Goal: Information Seeking & Learning: Learn about a topic

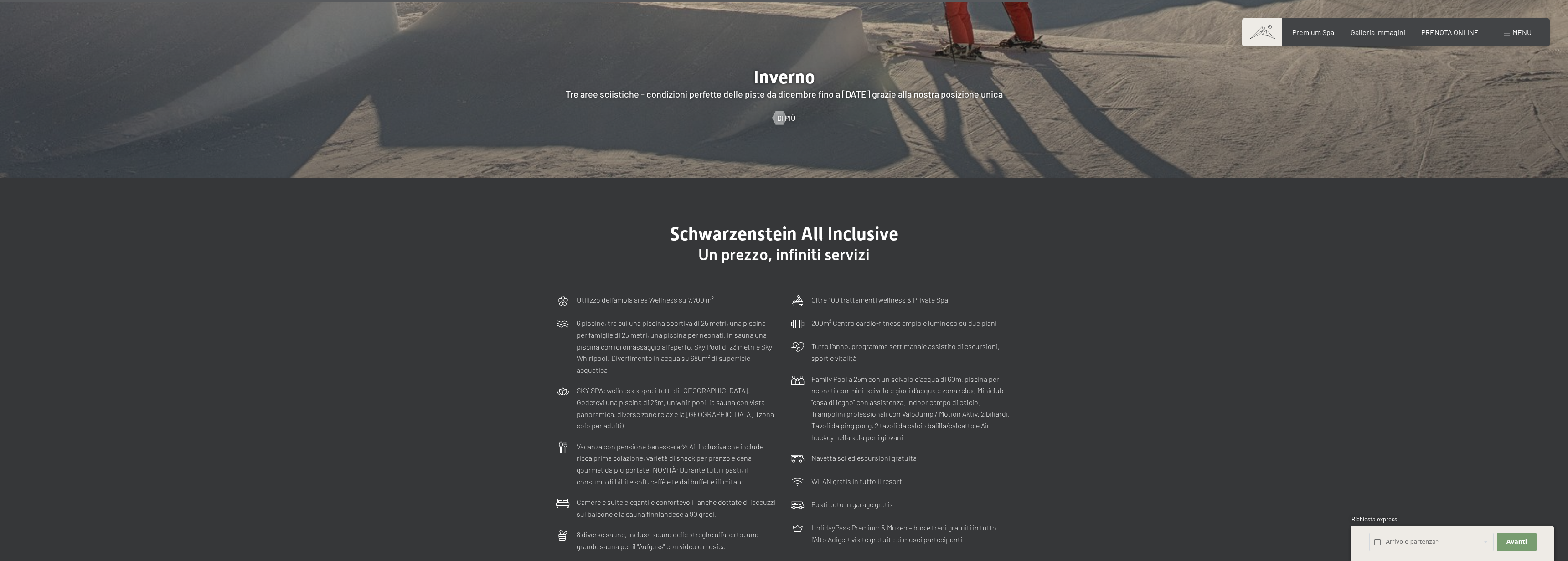
scroll to position [4202, 0]
drag, startPoint x: 944, startPoint y: 354, endPoint x: 956, endPoint y: 352, distance: 12.2
click at [914, 375] on p "Family Pool a 25m con un scivolo d'acqua di 60m, piscina per neonati con mini-s…" at bounding box center [911, 410] width 200 height 70
click at [914, 343] on div "Schwarzenstein All Inclusive Un prezzo, infiniti servizi Utilizzo dell‘ampia ar…" at bounding box center [784, 391] width 525 height 333
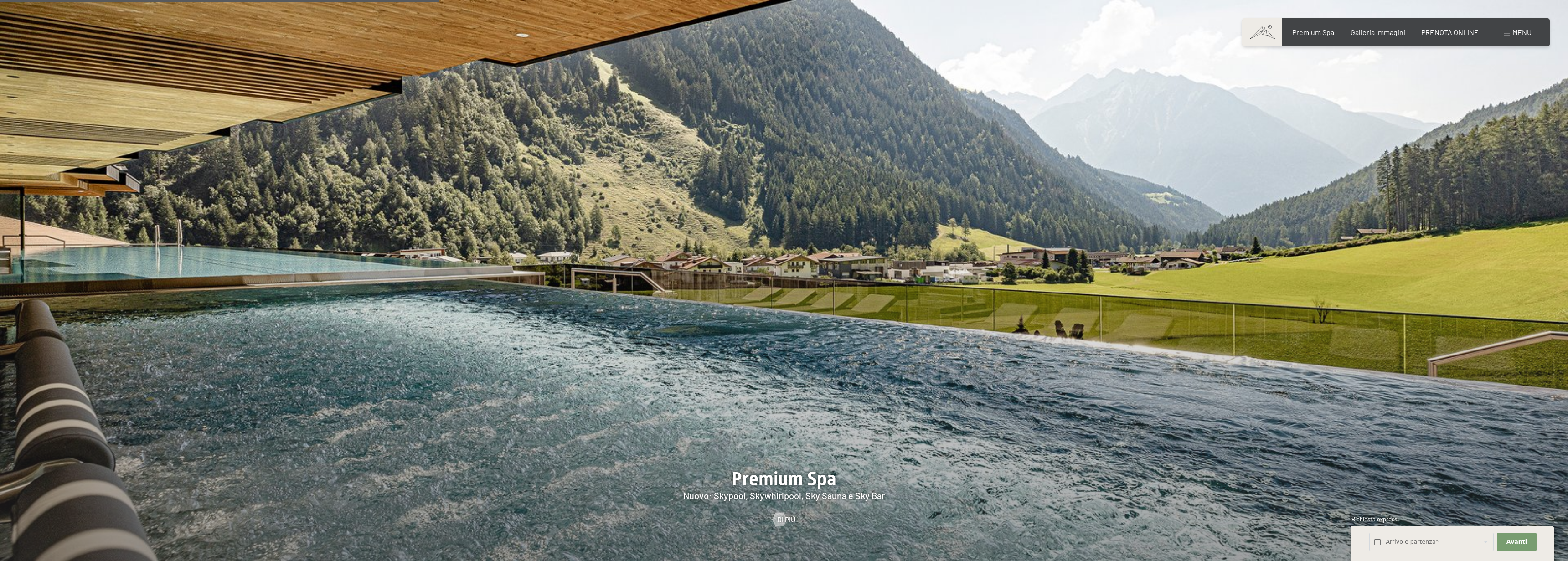
scroll to position [1781, 0]
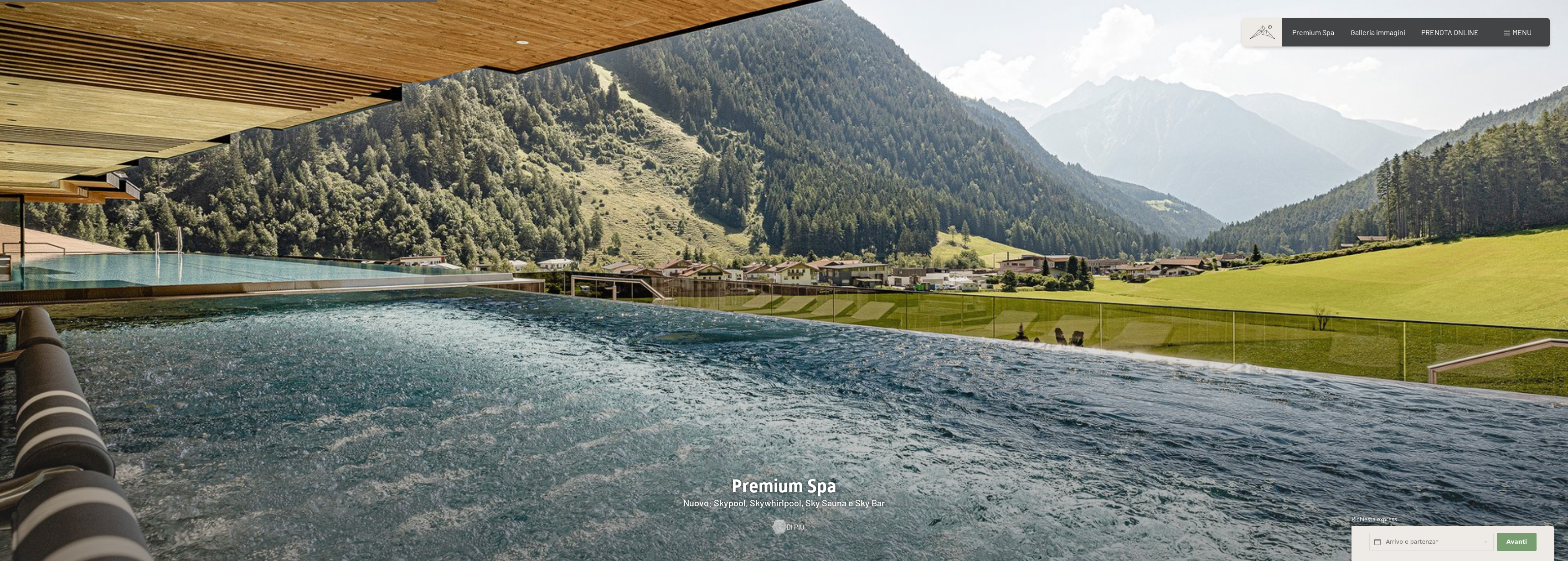
click at [790, 476] on span "Di più" at bounding box center [796, 527] width 18 height 10
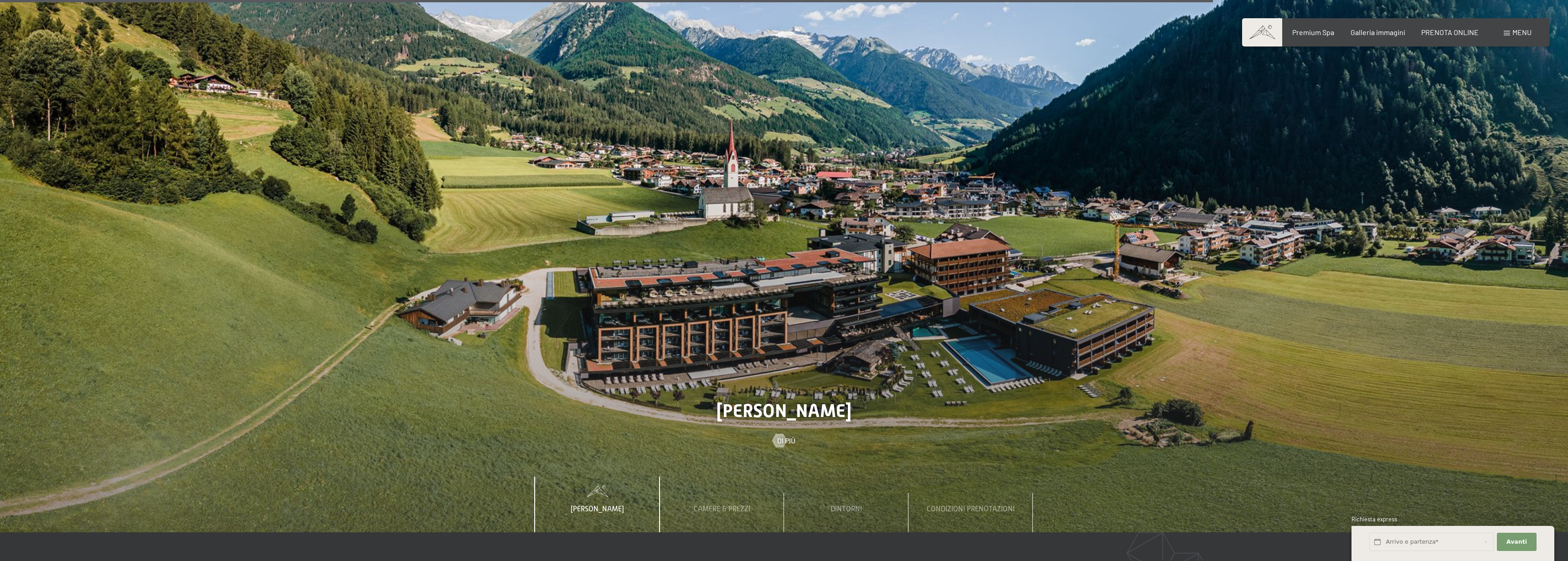
scroll to position [4945, 0]
click at [910, 274] on div at bounding box center [784, 196] width 1568 height 672
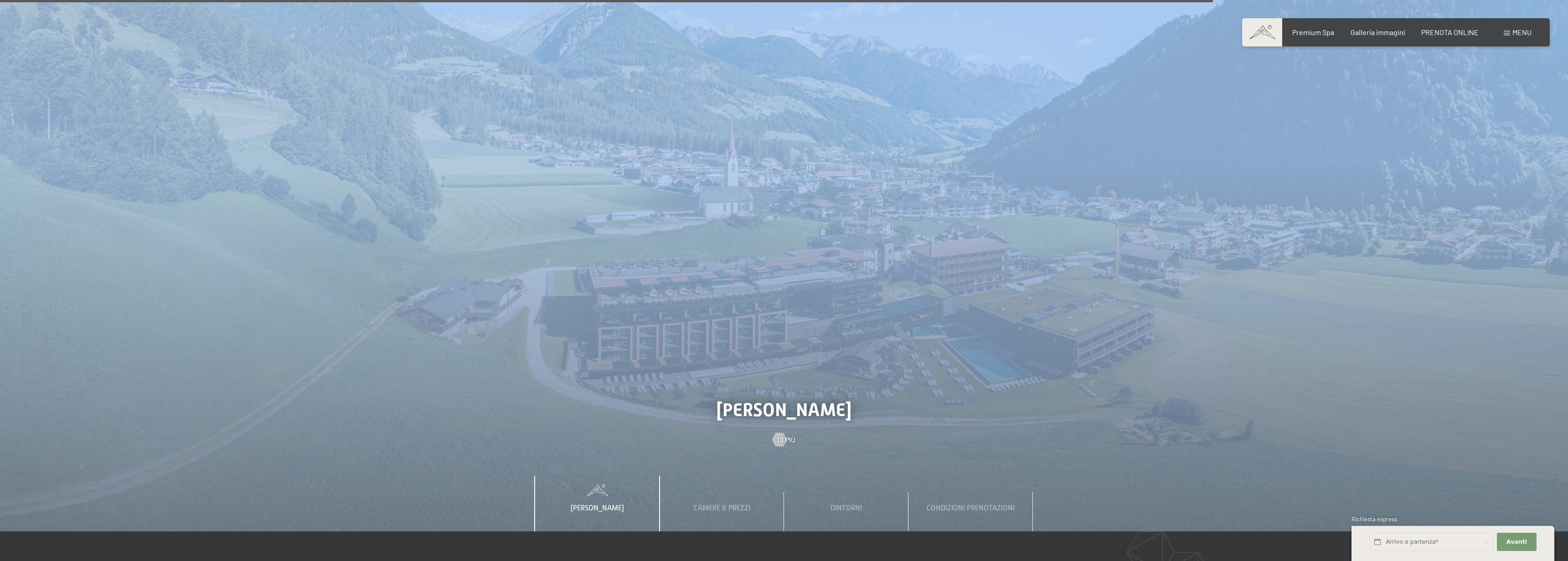
click at [910, 274] on div at bounding box center [784, 196] width 1568 height 672
click at [914, 264] on div at bounding box center [784, 196] width 1568 height 672
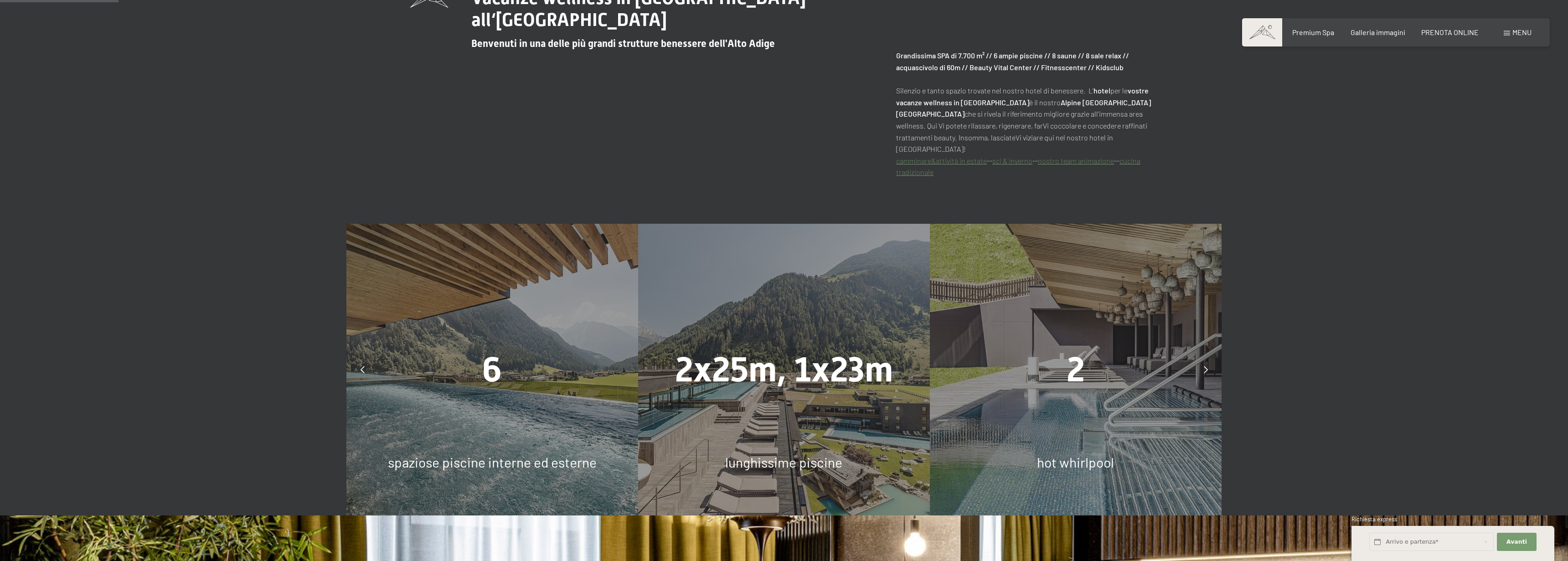
scroll to position [611, 0]
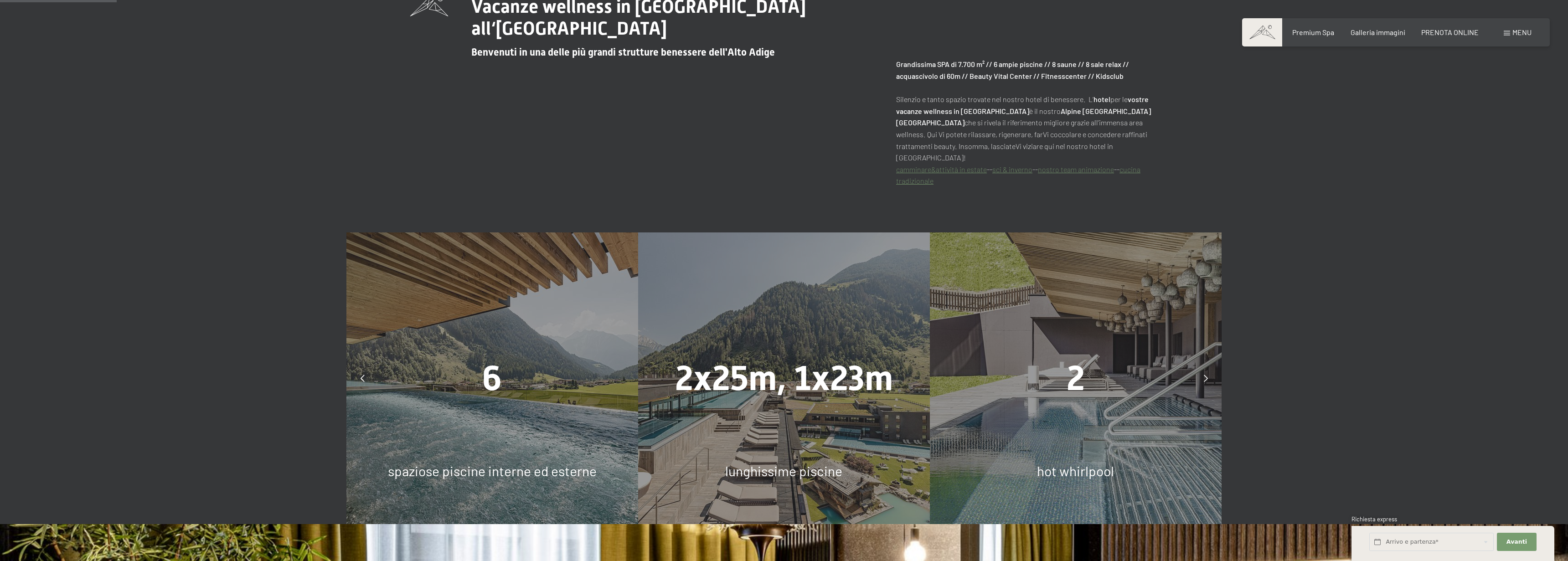
click at [845, 312] on div "2x25m, 1x23m lunghissime piscine" at bounding box center [784, 378] width 292 height 292
click at [811, 422] on div "2x25m, 1x23m lunghissime piscine" at bounding box center [784, 378] width 292 height 292
click at [810, 422] on div "2x25m, 1x23m lunghissime piscine" at bounding box center [784, 378] width 292 height 292
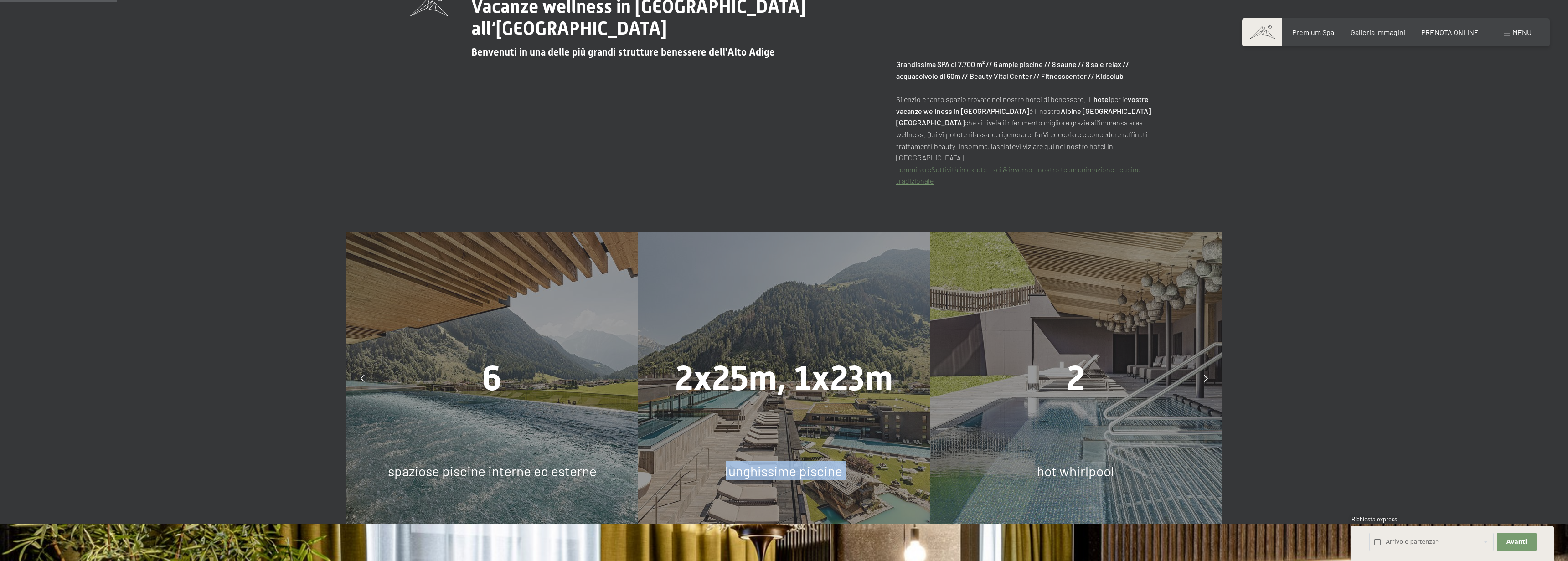
drag, startPoint x: 810, startPoint y: 422, endPoint x: 777, endPoint y: 424, distance: 33.1
click at [801, 424] on div "2x25m, 1x23m lunghissime piscine" at bounding box center [784, 378] width 292 height 292
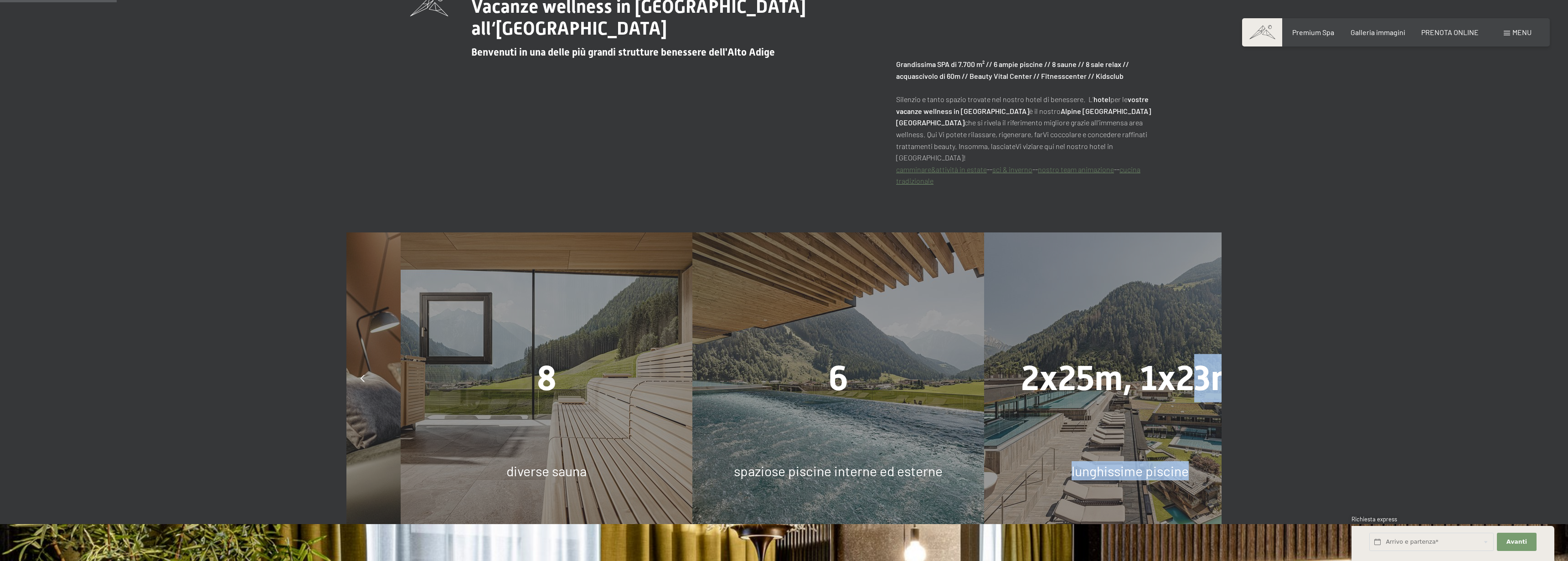
drag, startPoint x: 560, startPoint y: 386, endPoint x: 1199, endPoint y: 427, distance: 640.3
click at [1199, 427] on div "2x25m, 1x23m lunghissime piscine" at bounding box center [1130, 378] width 292 height 292
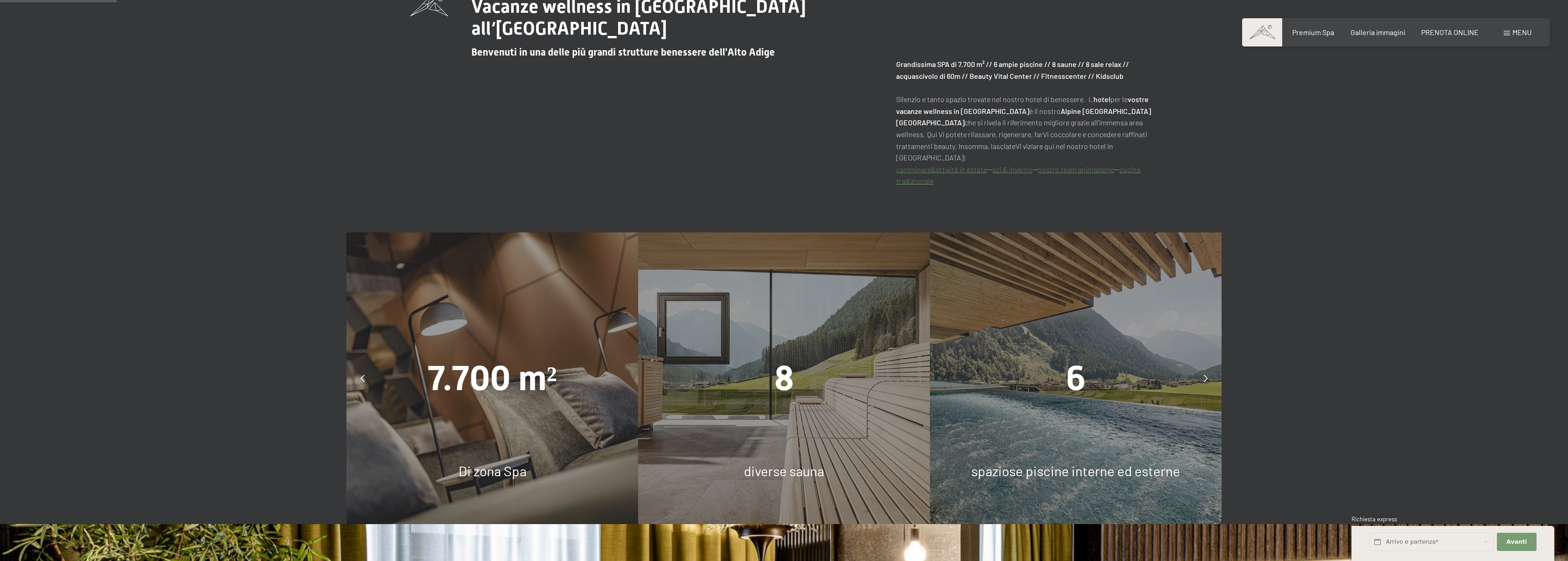
click at [881, 388] on div "8" at bounding box center [784, 378] width 292 height 48
drag, startPoint x: 1045, startPoint y: 385, endPoint x: 1023, endPoint y: 377, distance: 23.4
click at [1037, 383] on div "6" at bounding box center [1076, 378] width 292 height 48
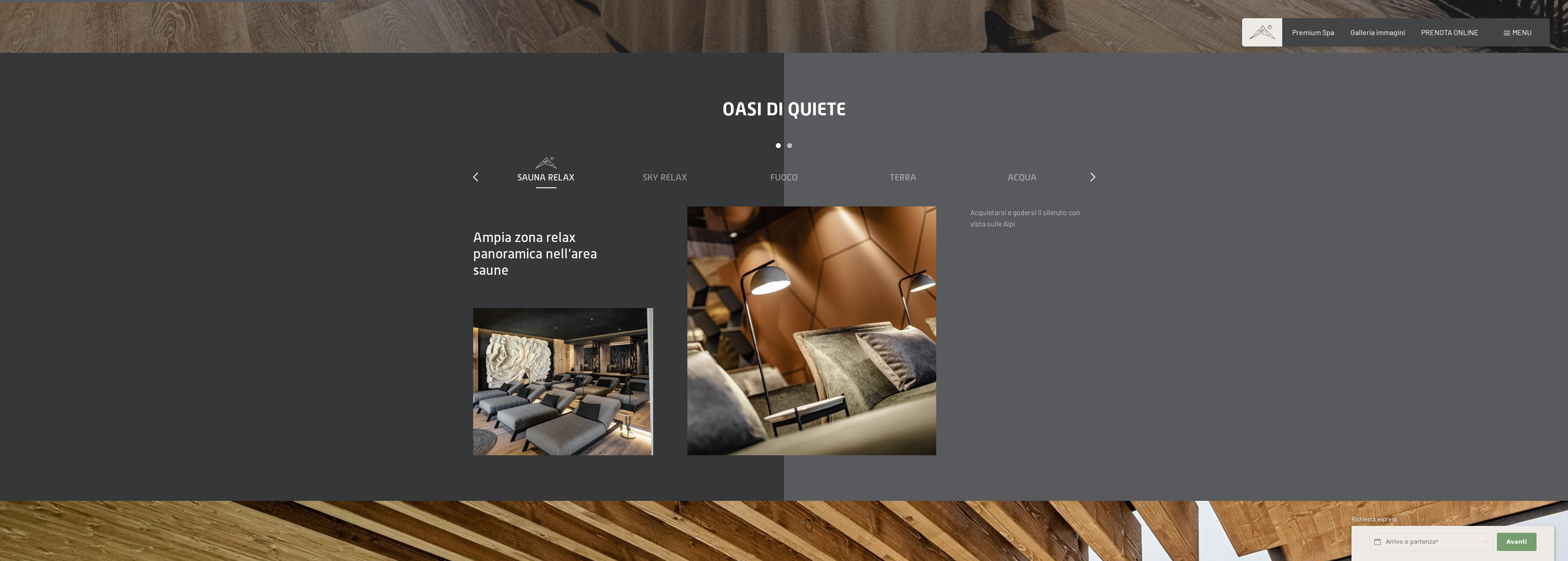
scroll to position [1752, 0]
click at [897, 174] on span "Terra" at bounding box center [903, 179] width 27 height 10
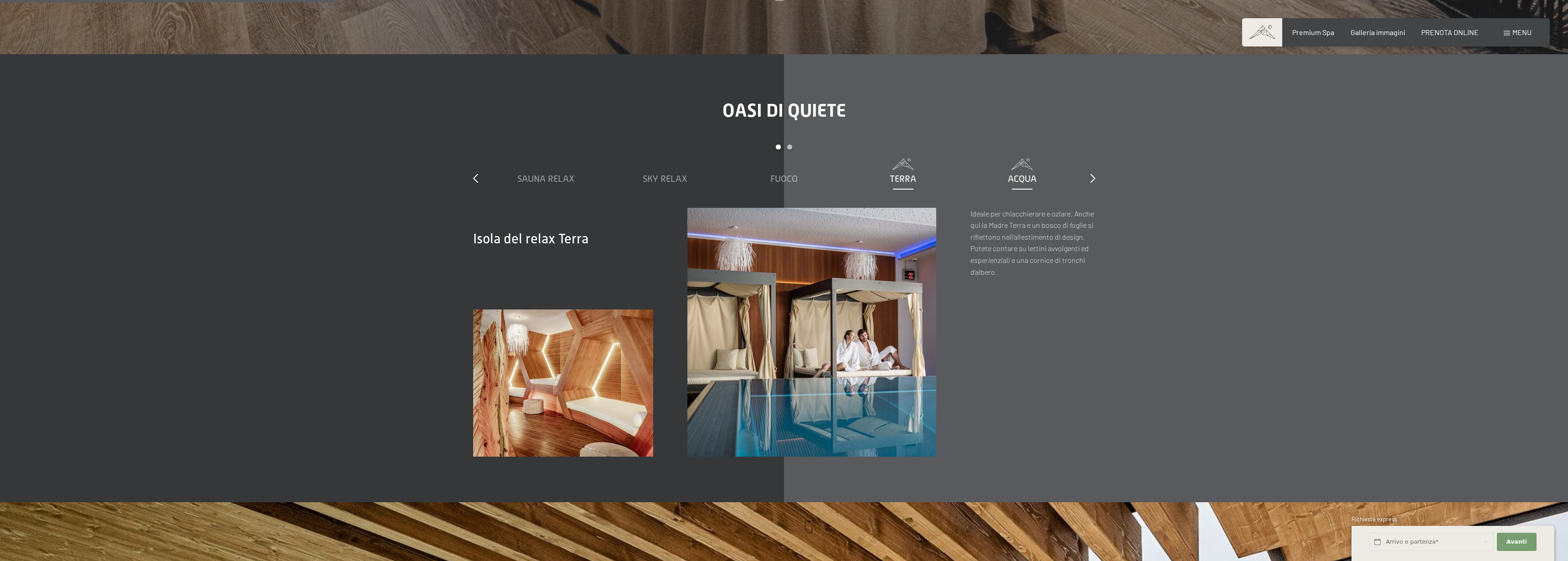
click at [1028, 174] on span "Acqua" at bounding box center [1022, 179] width 29 height 10
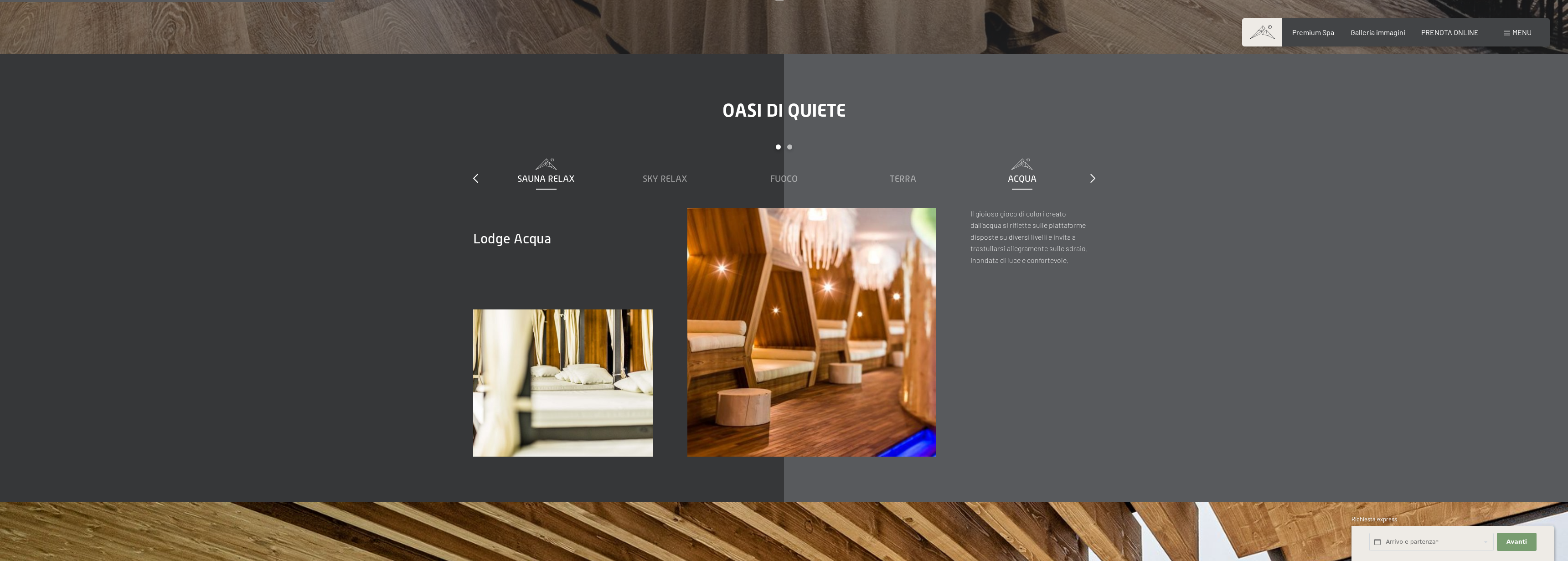
click at [523, 174] on span "Sauna relax" at bounding box center [545, 179] width 57 height 10
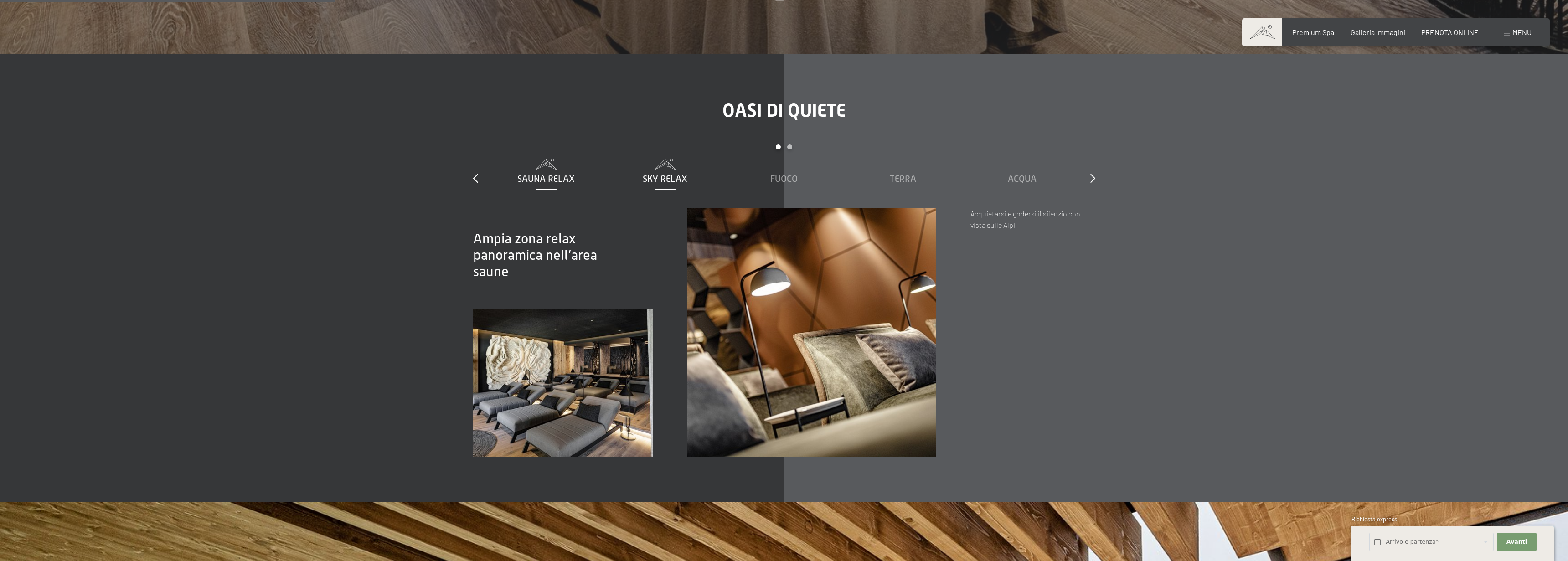
click at [663, 172] on div "Sky Relax" at bounding box center [665, 178] width 110 height 12
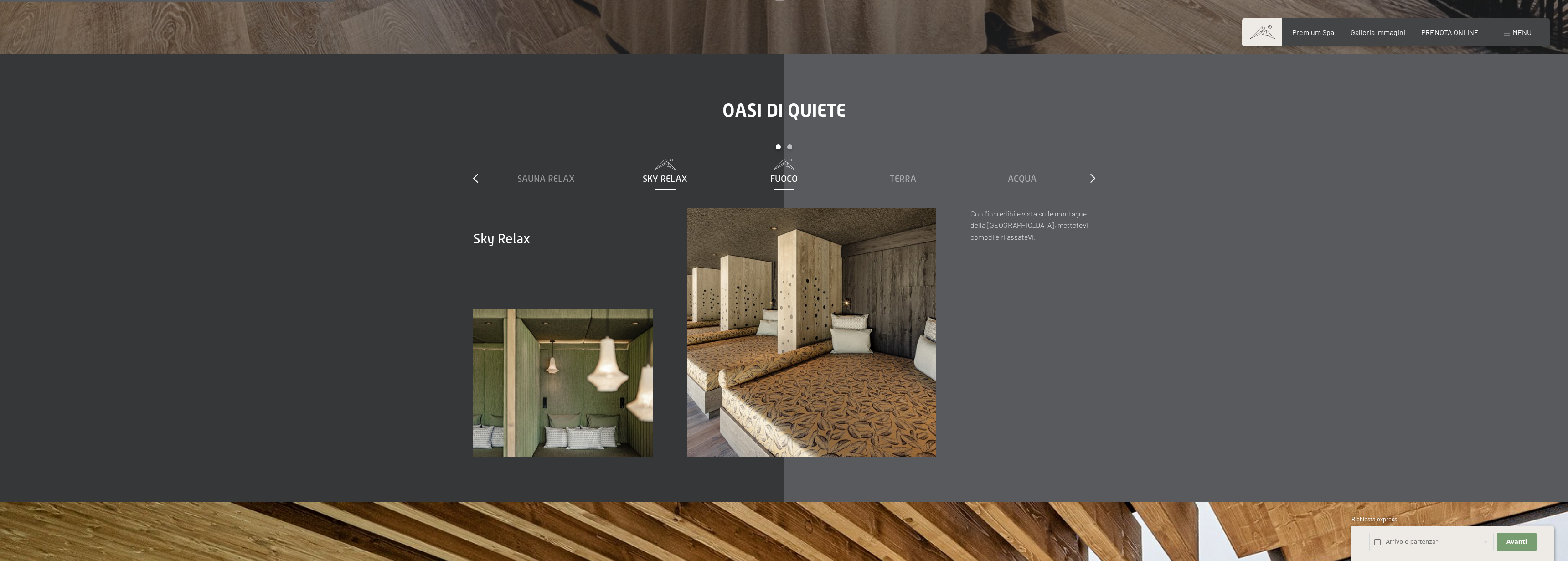
click at [767, 172] on div "Fuoco" at bounding box center [784, 178] width 110 height 12
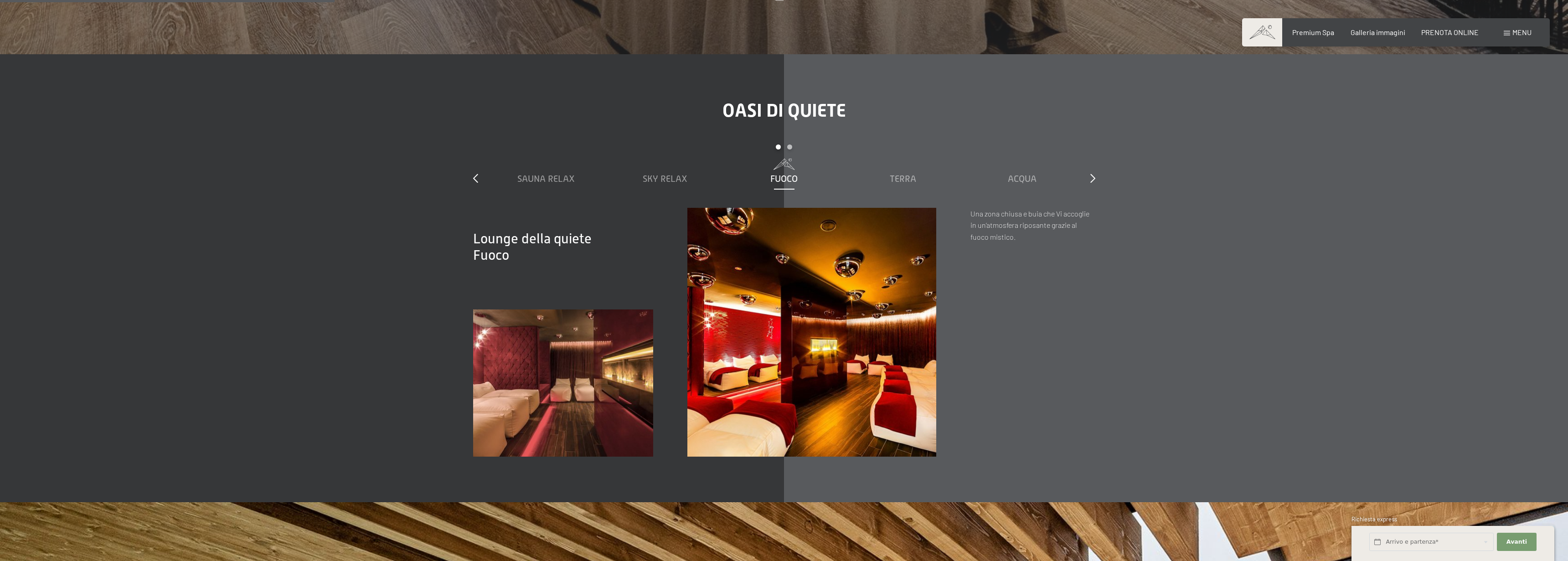
click at [791, 145] on div "Carousel Page 2" at bounding box center [790, 147] width 5 height 5
click at [673, 174] on span "Terra" at bounding box center [665, 179] width 27 height 10
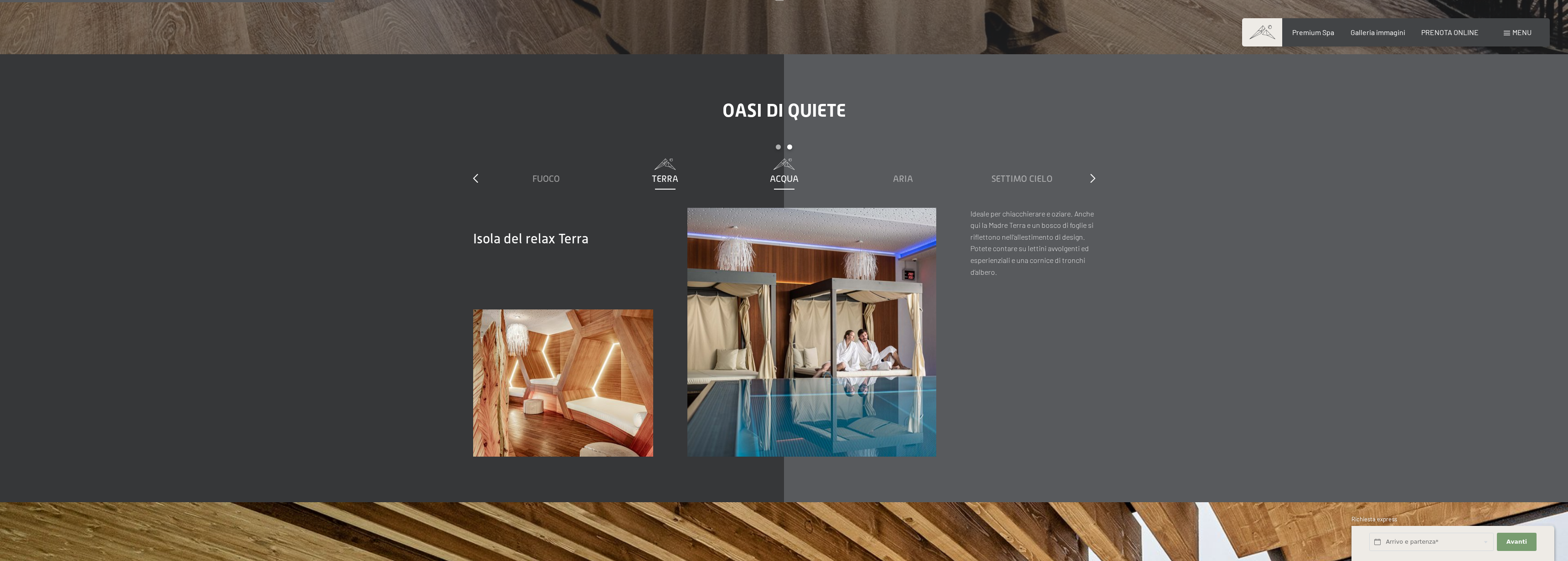
click at [789, 174] on span "Acqua" at bounding box center [784, 179] width 29 height 10
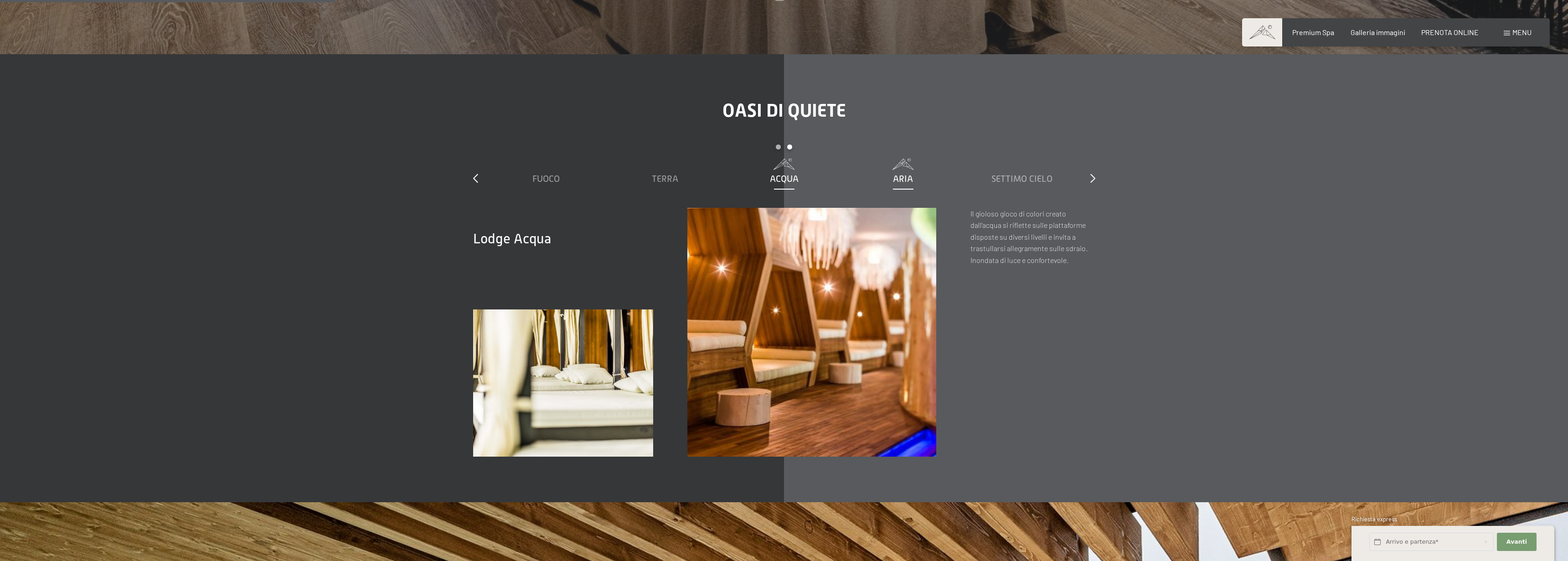
click at [918, 172] on div "Aria" at bounding box center [903, 178] width 110 height 12
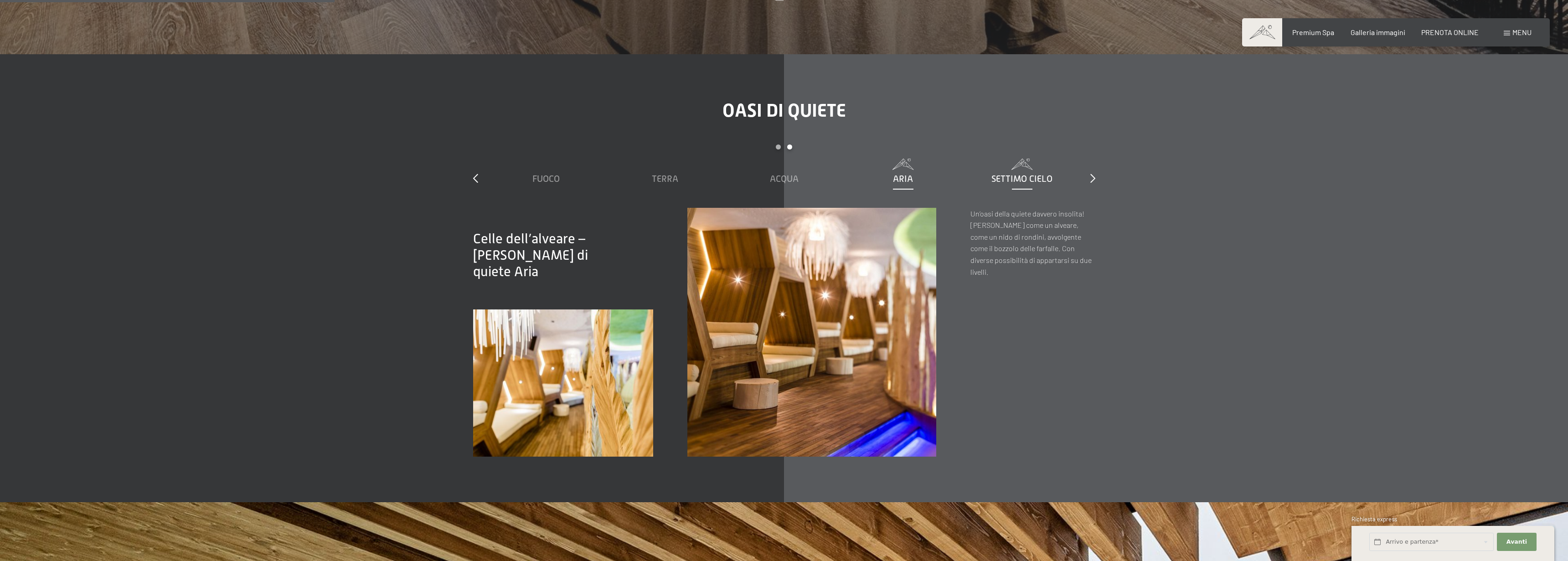
click at [994, 174] on span "Settimo Cielo" at bounding box center [1022, 179] width 61 height 10
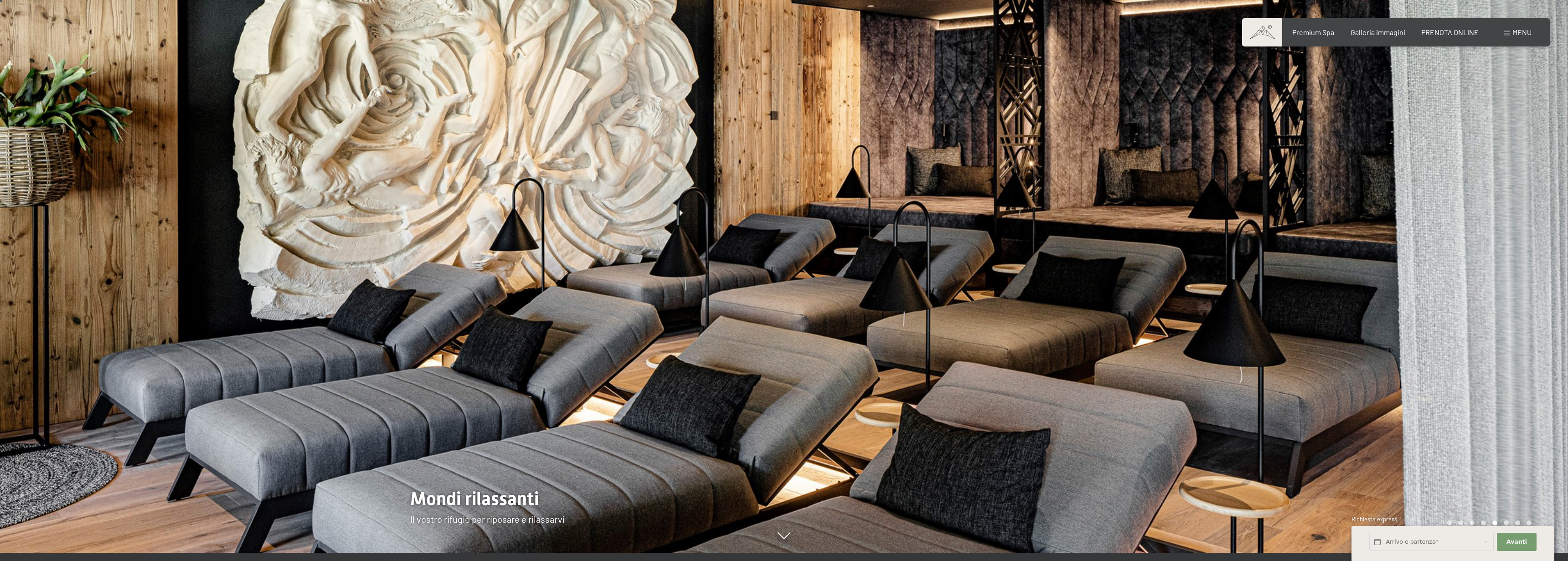
scroll to position [11, 0]
